Goal: Information Seeking & Learning: Learn about a topic

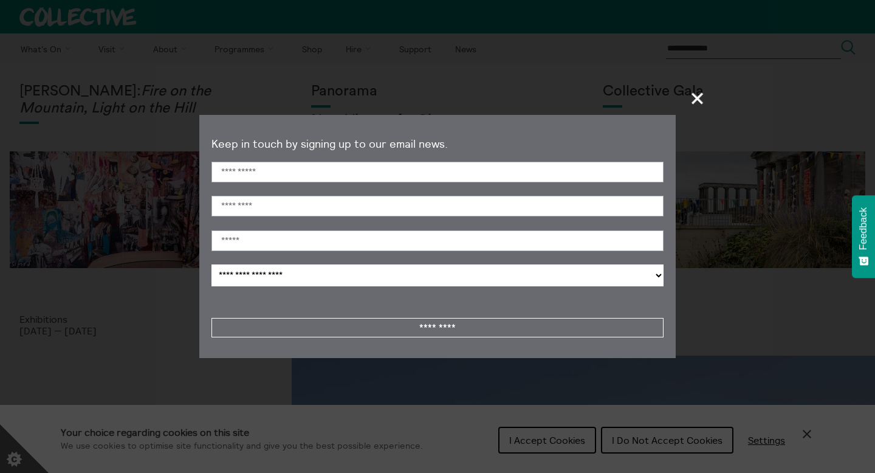
scroll to position [3, 0]
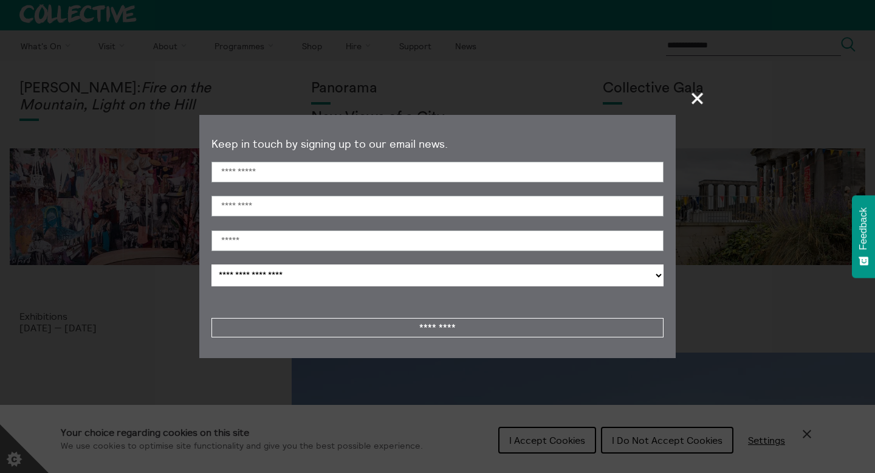
click at [701, 107] on button "+" at bounding box center [698, 98] width 24 height 35
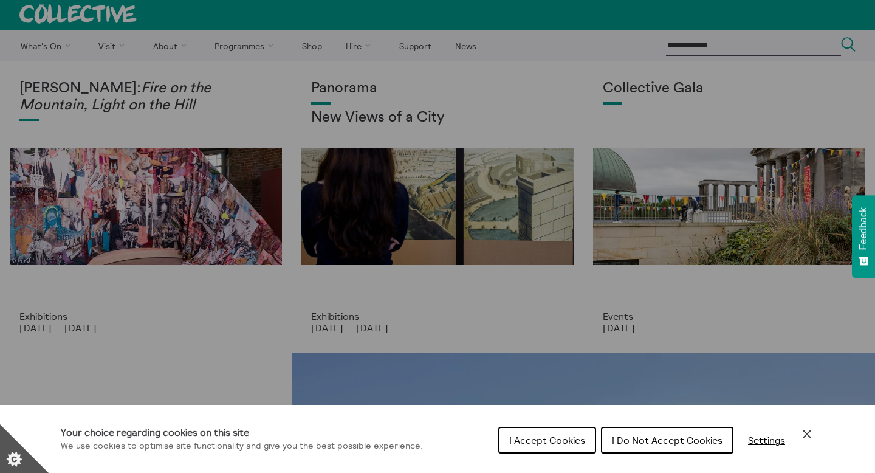
click at [624, 445] on button "I Do Not Accept Cookies" at bounding box center [667, 440] width 133 height 27
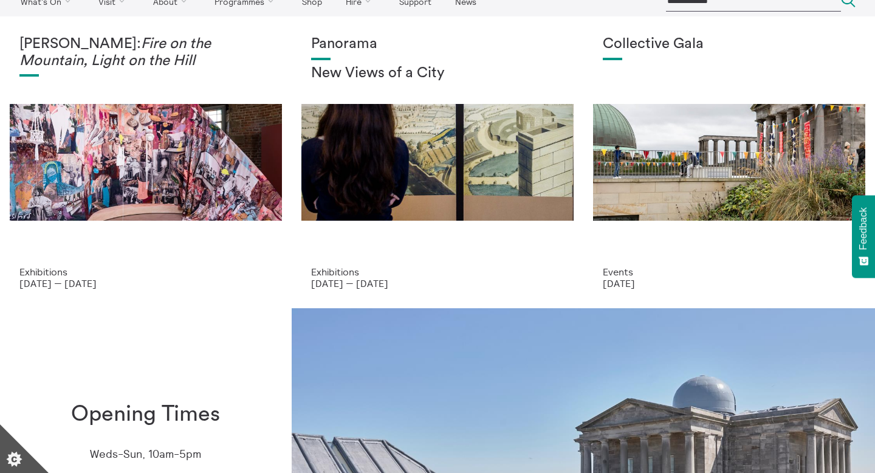
scroll to position [0, 0]
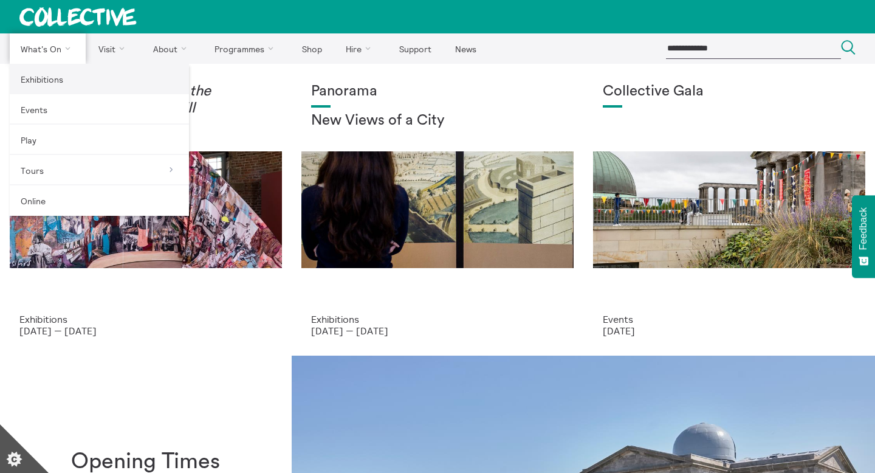
click at [45, 83] on link "Exhibitions" at bounding box center [99, 79] width 179 height 30
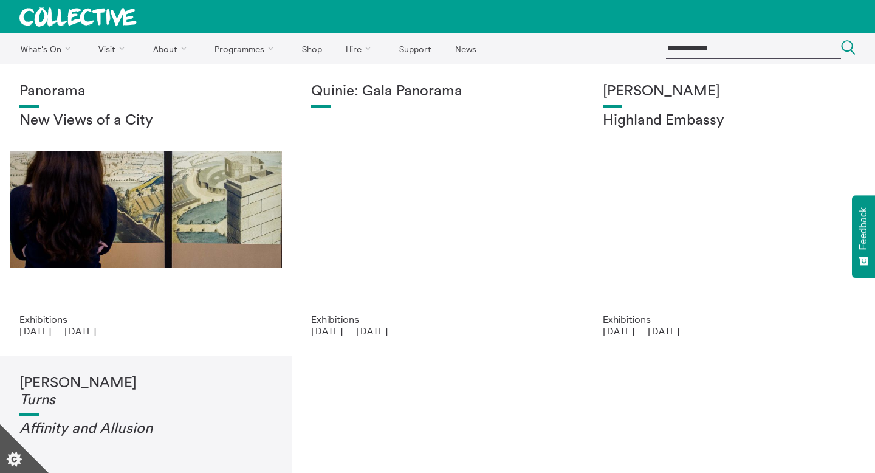
click at [40, 80] on div "Panorama New Views of a City Exhibitions 9 Jul 2025 — 21 Dec 2025" at bounding box center [146, 210] width 292 height 292
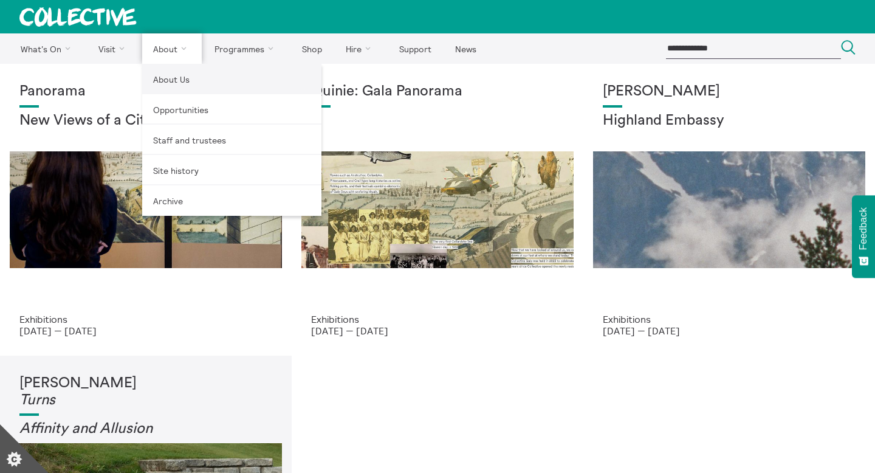
click at [172, 81] on link "About Us" at bounding box center [231, 79] width 179 height 30
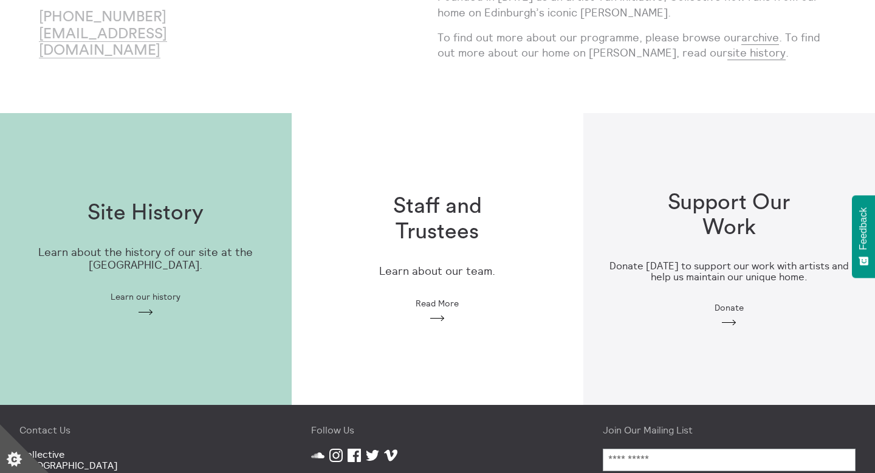
scroll to position [241, 0]
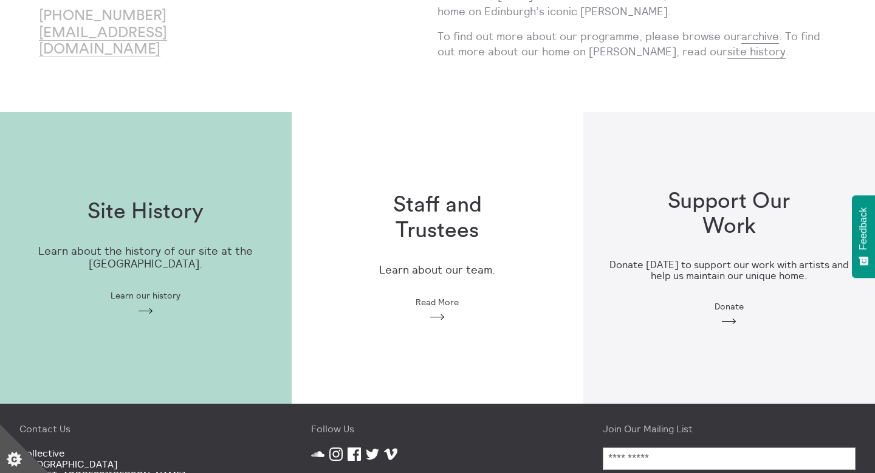
click at [447, 313] on icon "Arrow" at bounding box center [437, 317] width 19 height 11
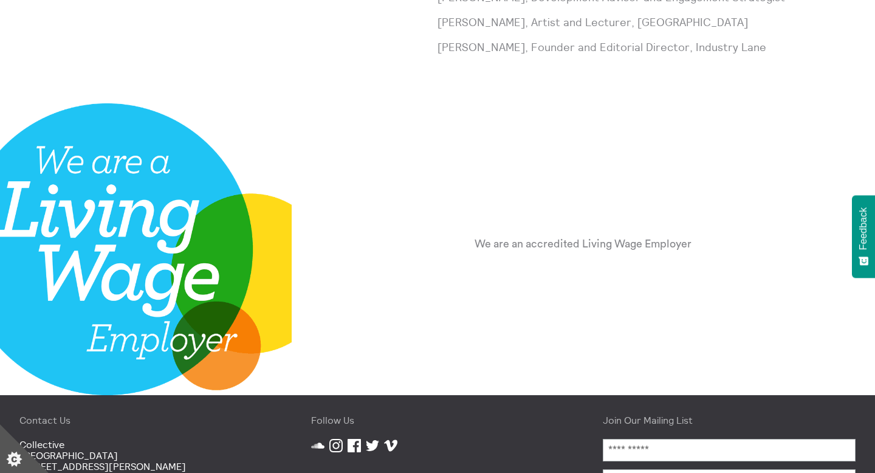
scroll to position [1552, 0]
